Goal: Find contact information: Find contact information

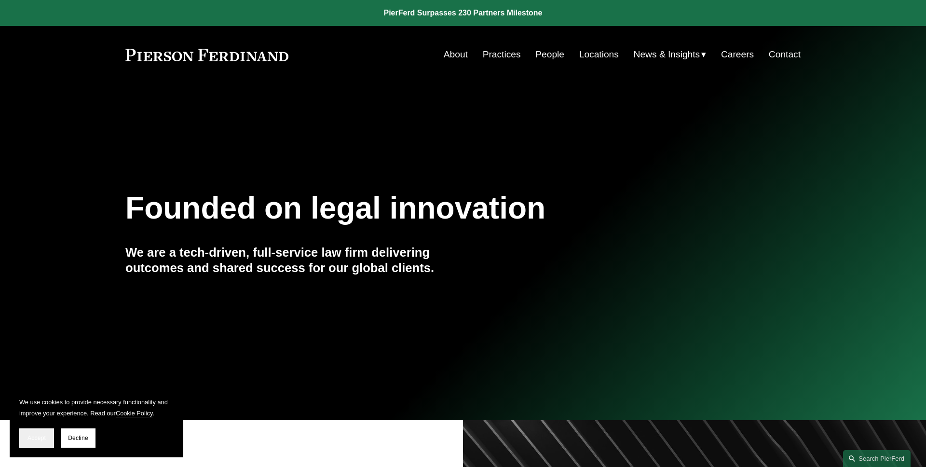
click at [37, 439] on span "Accept" at bounding box center [36, 437] width 18 height 7
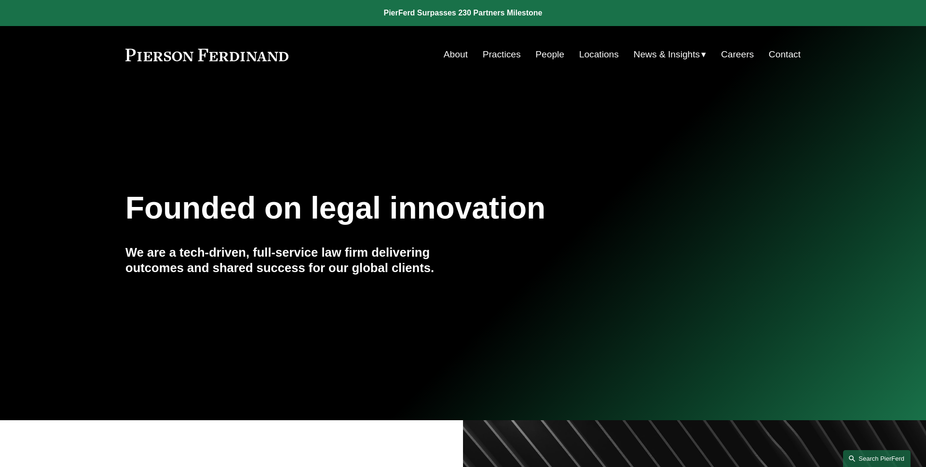
click at [861, 455] on link "Search this site" at bounding box center [877, 458] width 68 height 17
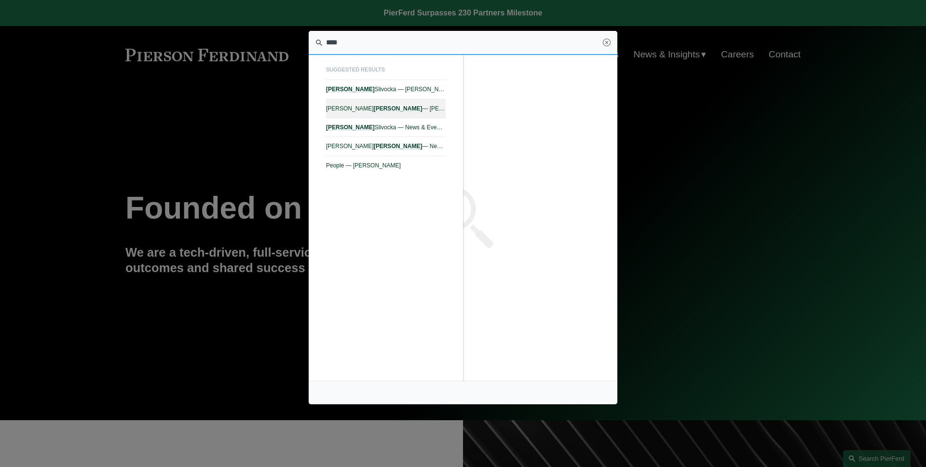
click at [440, 108] on span "[PERSON_NAME] — [PERSON_NAME]" at bounding box center [386, 108] width 120 height 7
type input "****"
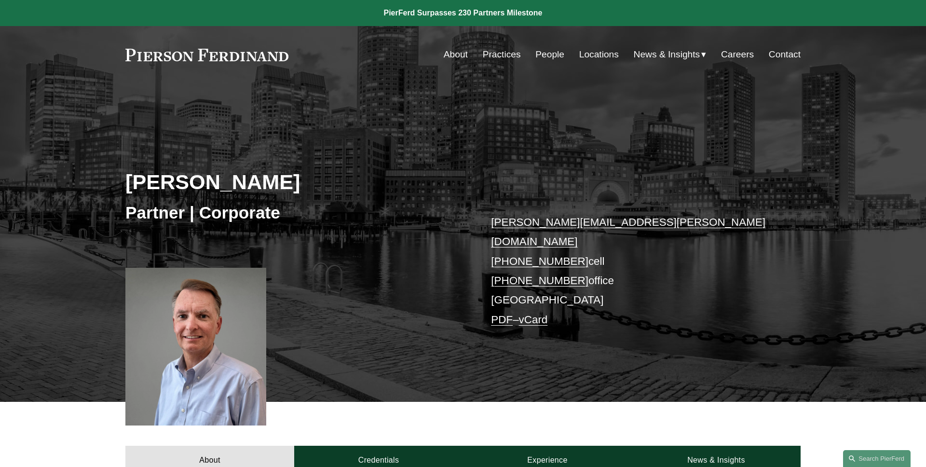
click at [543, 313] on link "vCard" at bounding box center [533, 319] width 29 height 12
click at [281, 117] on div "Brian Connelly Partner | Corporate brian.connelly@pierferd.com +1.207.730.2108 …" at bounding box center [463, 256] width 926 height 291
